Goal: Task Accomplishment & Management: Use online tool/utility

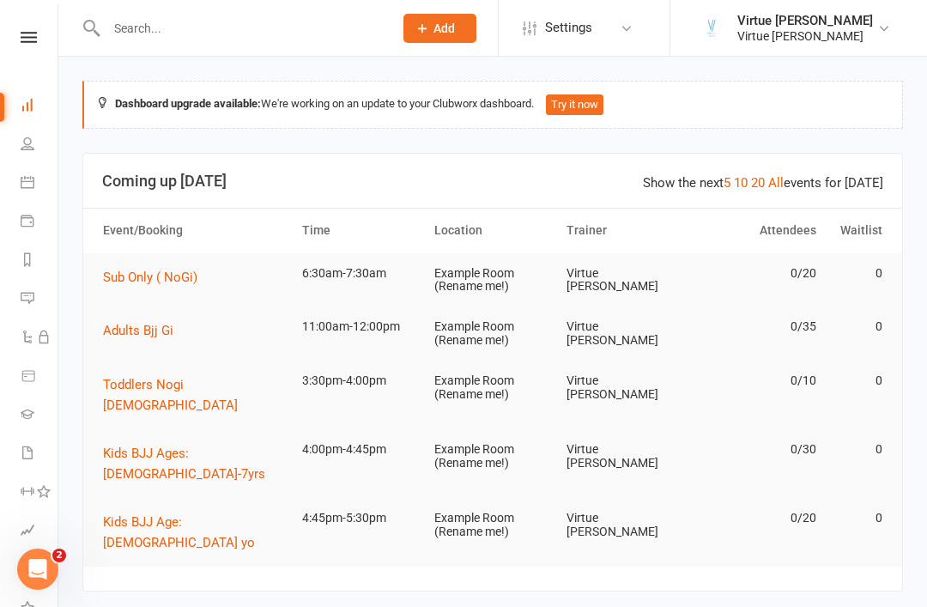
click at [30, 34] on icon at bounding box center [29, 37] width 16 height 11
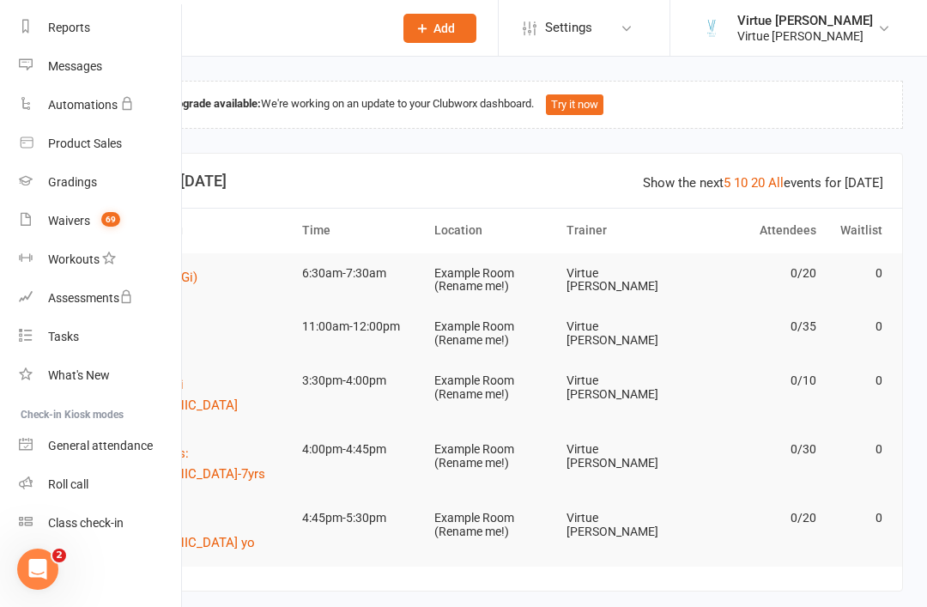
scroll to position [219, 2]
click at [97, 483] on link "Roll call" at bounding box center [100, 484] width 162 height 39
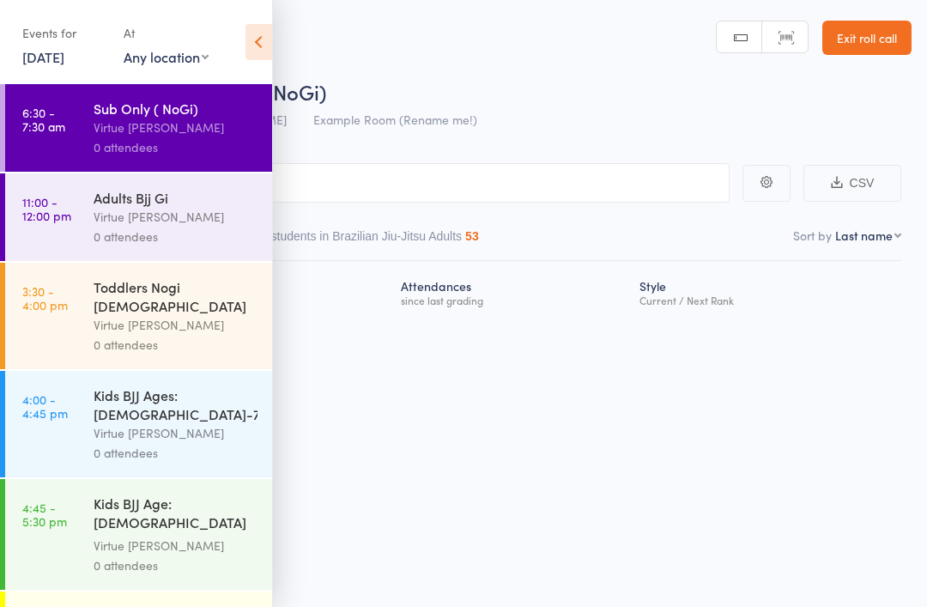
click at [265, 48] on icon at bounding box center [258, 42] width 27 height 36
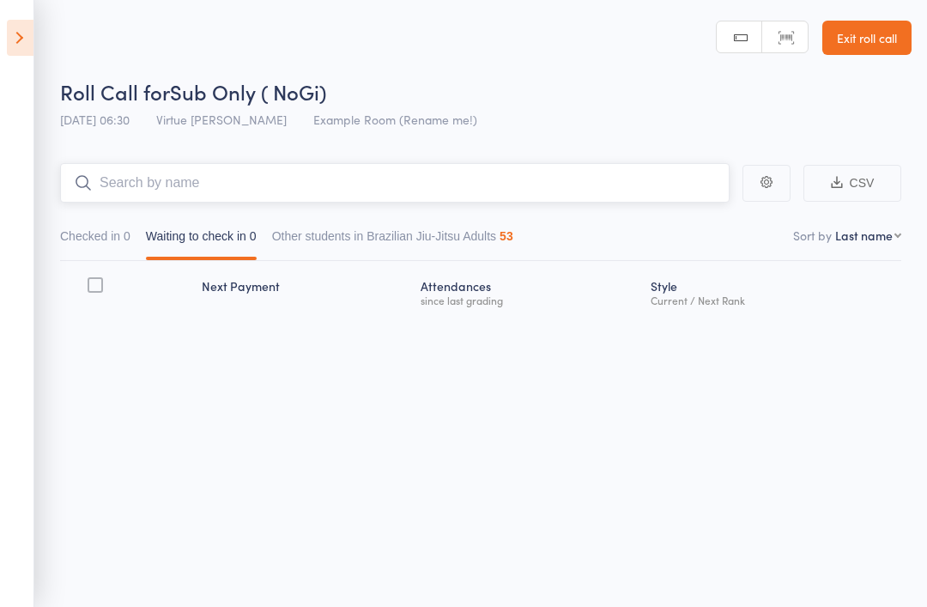
click at [200, 189] on input "search" at bounding box center [394, 182] width 669 height 39
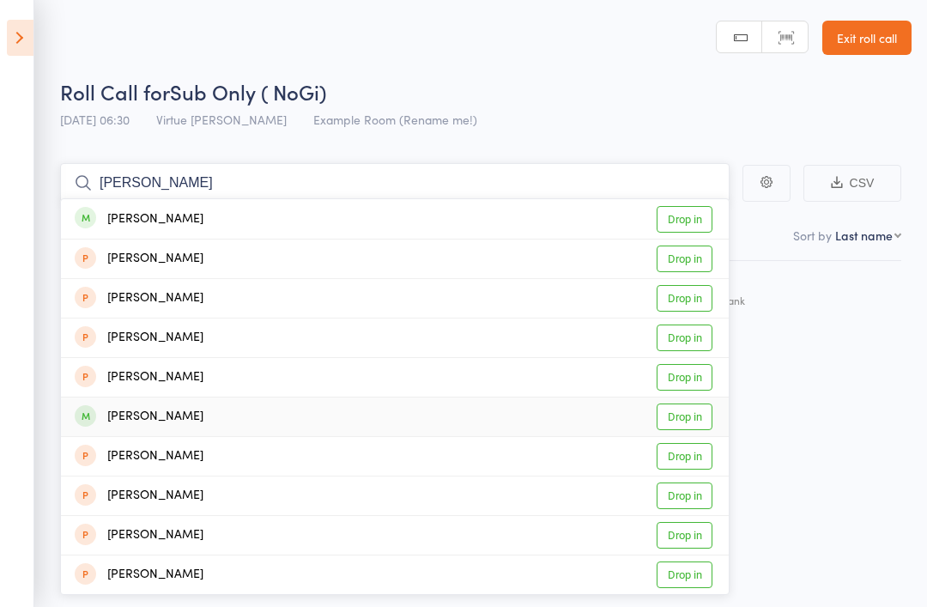
type input "[PERSON_NAME]"
click at [188, 414] on div "[PERSON_NAME] Drop in" at bounding box center [395, 416] width 668 height 39
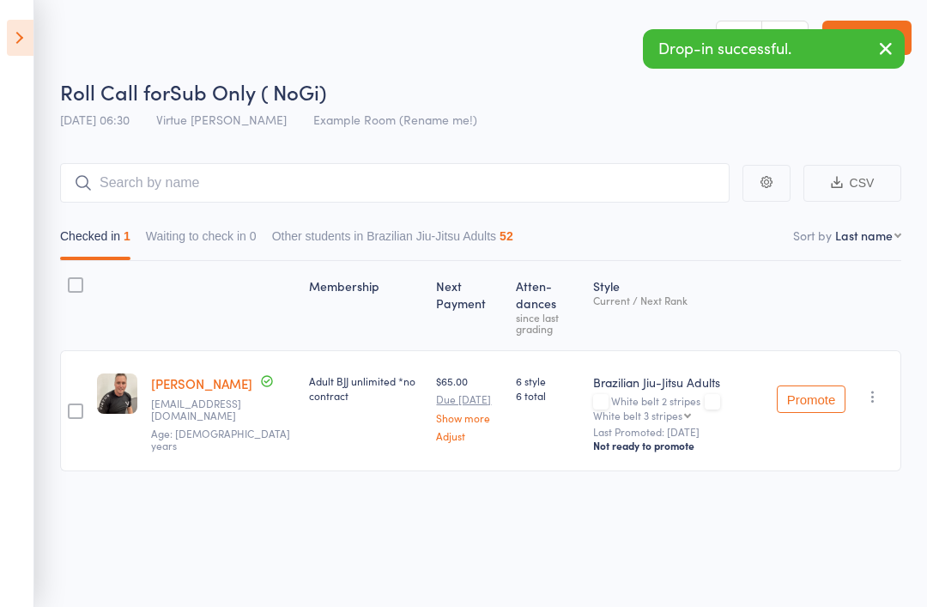
click at [885, 48] on icon "button" at bounding box center [885, 48] width 21 height 21
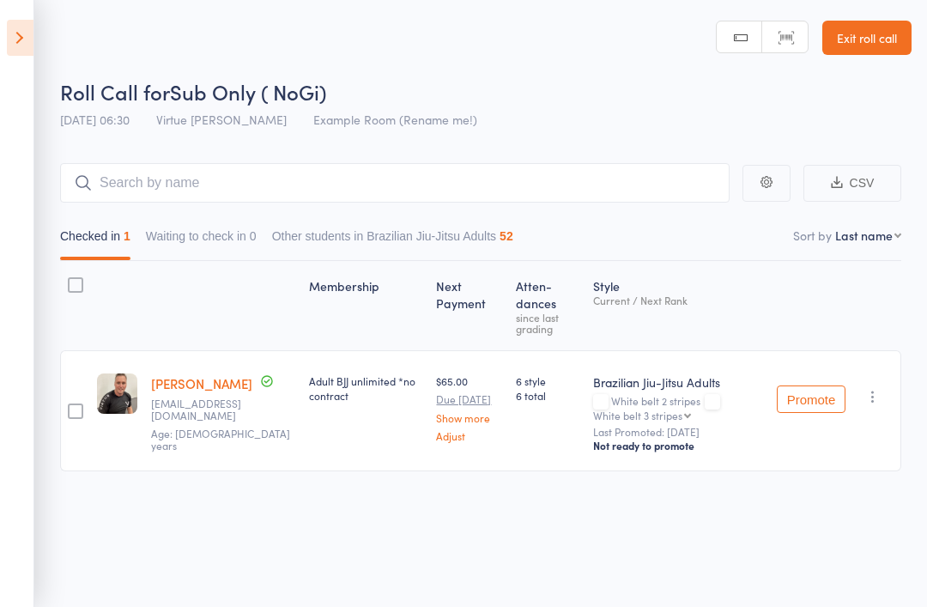
click at [892, 27] on link "Exit roll call" at bounding box center [866, 38] width 89 height 34
